Goal: Transaction & Acquisition: Book appointment/travel/reservation

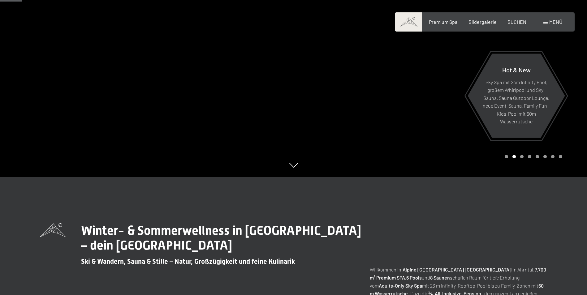
scroll to position [124, 0]
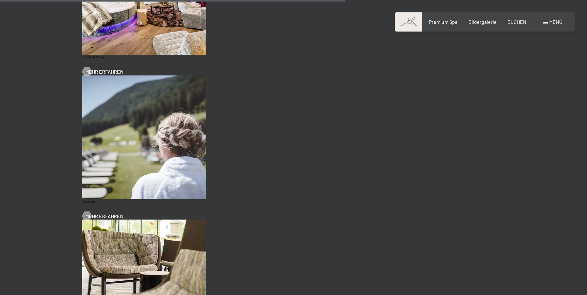
scroll to position [142, 0]
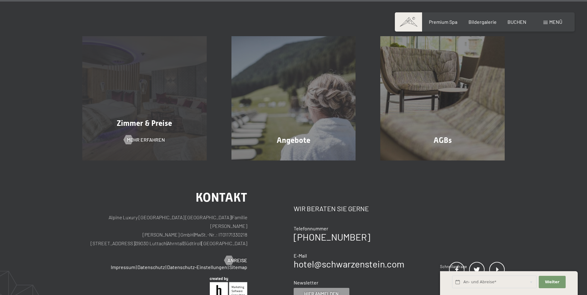
click at [142, 122] on span "Zimmer & Preise" at bounding box center [144, 123] width 55 height 9
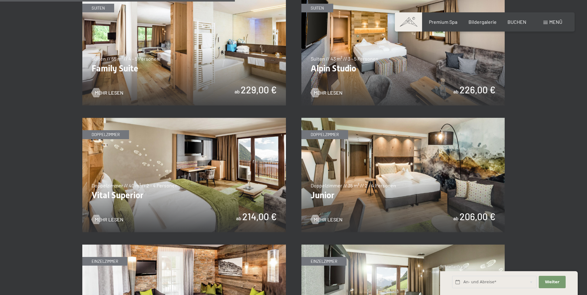
scroll to position [804, 0]
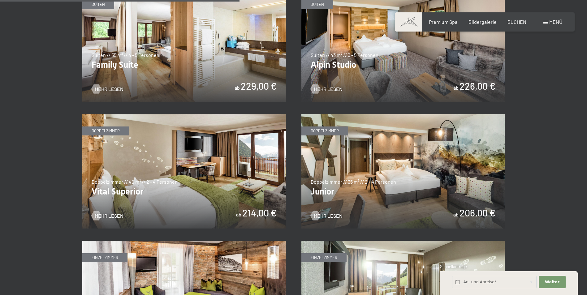
click at [208, 179] on img at bounding box center [184, 171] width 204 height 114
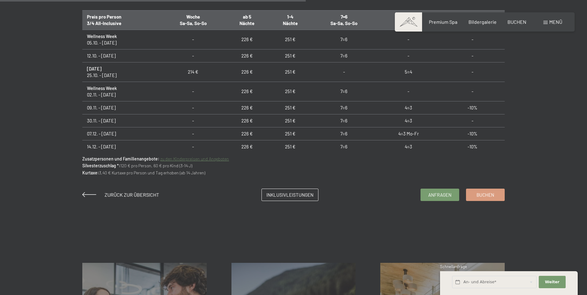
scroll to position [433, 0]
click at [491, 194] on span "Buchen" at bounding box center [485, 193] width 18 height 6
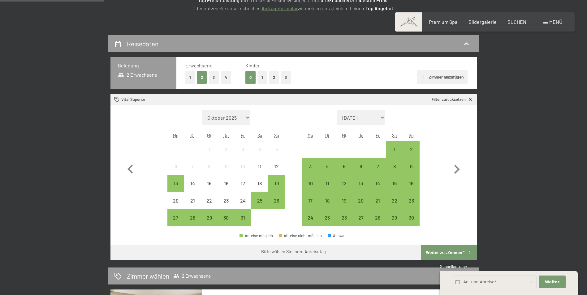
scroll to position [124, 0]
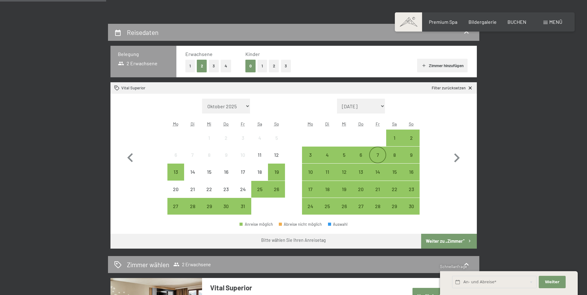
click at [377, 158] on div "7" at bounding box center [377, 159] width 15 height 15
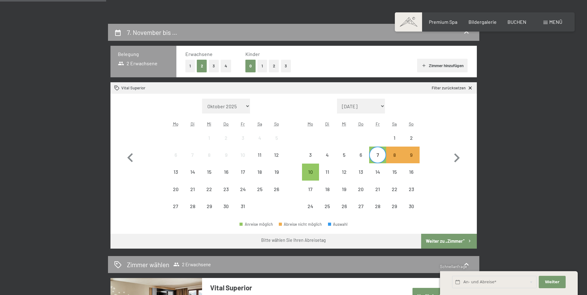
click at [443, 240] on button "Weiter zu „Zimmer“" at bounding box center [448, 241] width 55 height 15
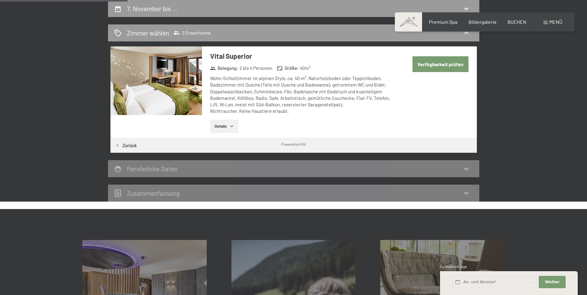
click at [441, 65] on button "Verfügbarkeit prüfen" at bounding box center [440, 64] width 56 height 16
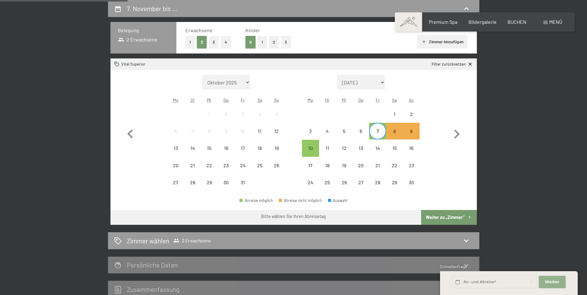
click at [550, 281] on span "Weiter" at bounding box center [552, 282] width 15 height 6
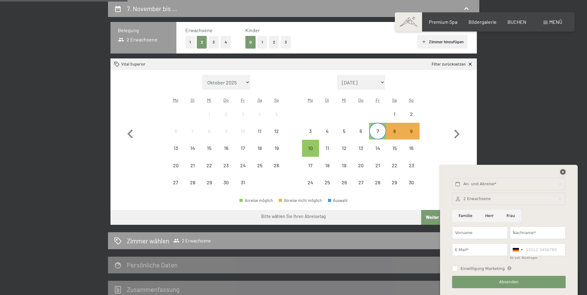
click at [560, 170] on icon at bounding box center [563, 172] width 6 height 6
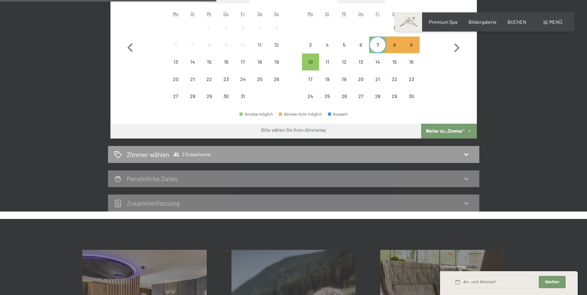
scroll to position [240, 0]
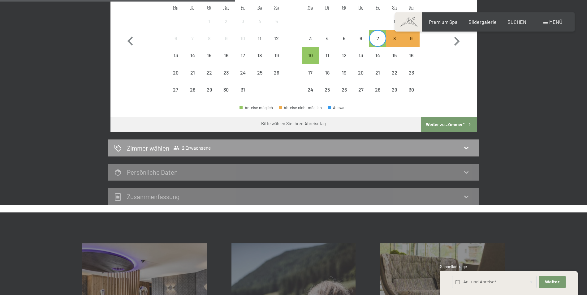
click at [444, 124] on button "Weiter zu „Zimmer“" at bounding box center [448, 124] width 55 height 15
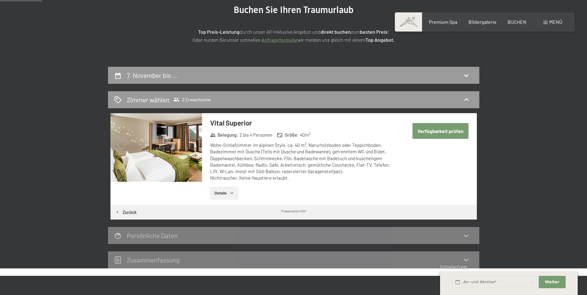
scroll to position [24, 0]
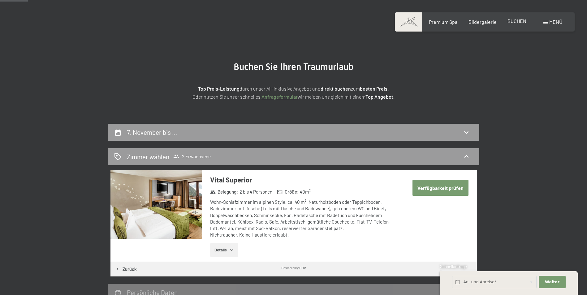
click at [516, 22] on span "BUCHEN" at bounding box center [516, 21] width 19 height 6
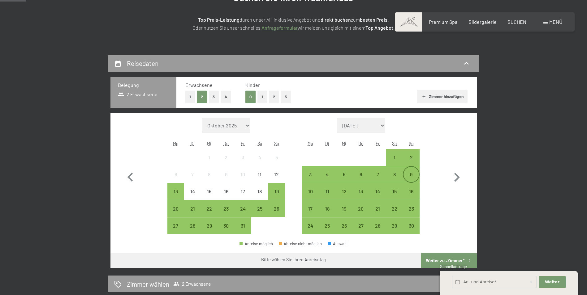
click at [411, 176] on div "9" at bounding box center [410, 179] width 15 height 15
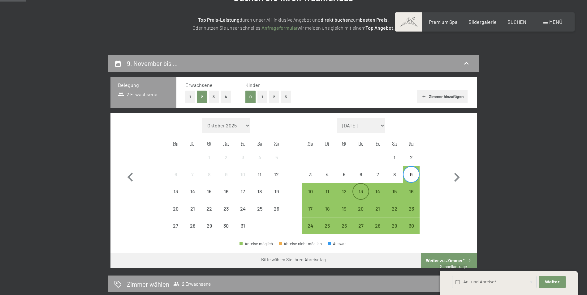
click at [357, 190] on div "13" at bounding box center [360, 196] width 15 height 15
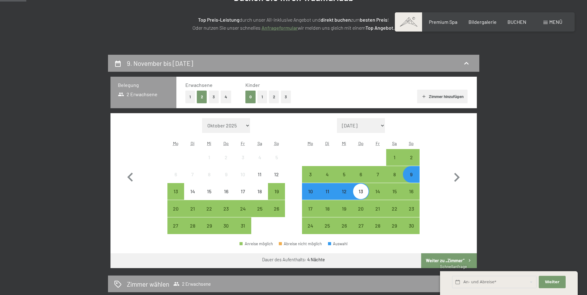
click at [439, 256] on button "Weiter zu „Zimmer“" at bounding box center [448, 260] width 55 height 15
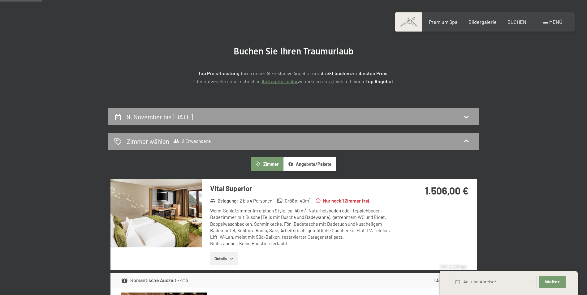
scroll to position [124, 0]
